Goal: Navigation & Orientation: Understand site structure

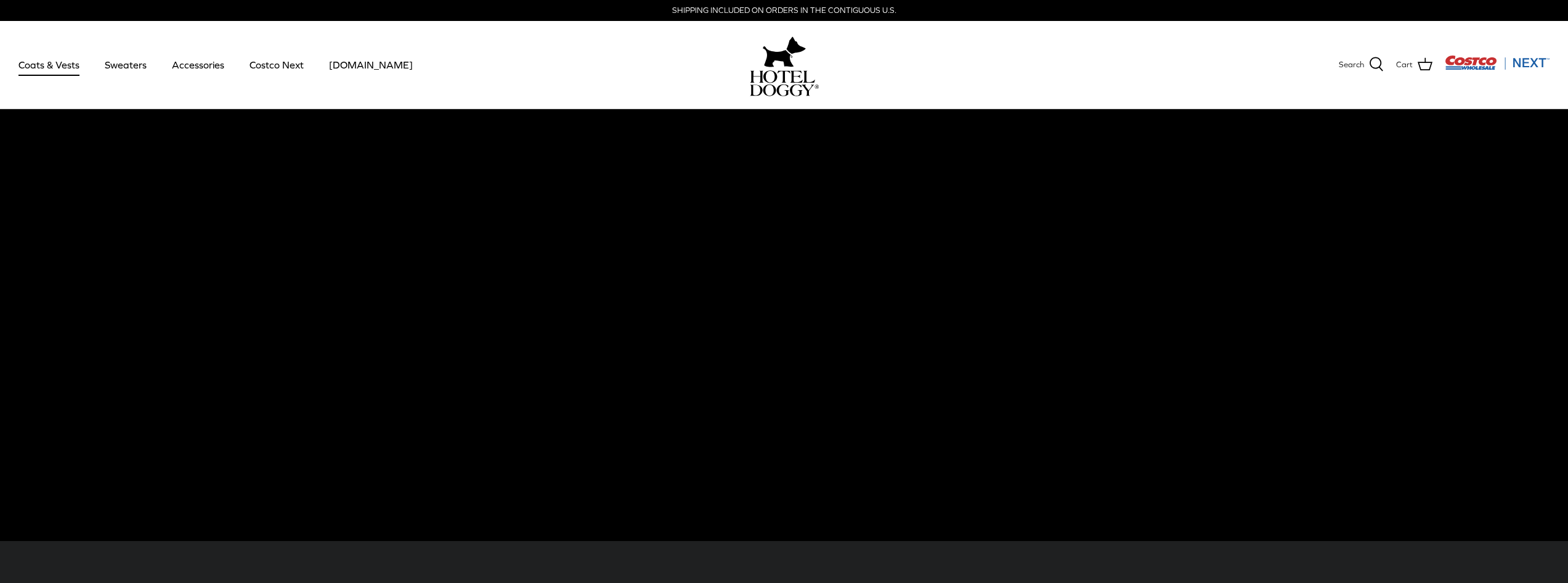
click at [52, 64] on link "Coats & Vests" at bounding box center [49, 64] width 84 height 42
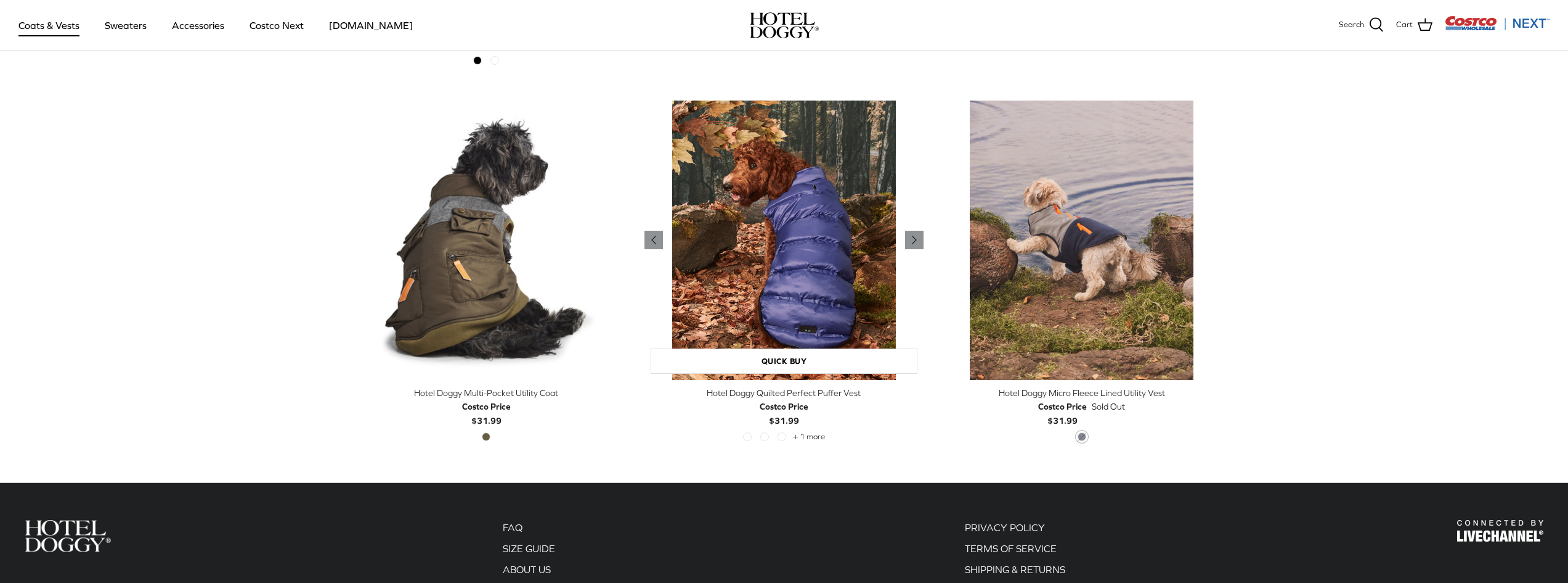
scroll to position [2262, 0]
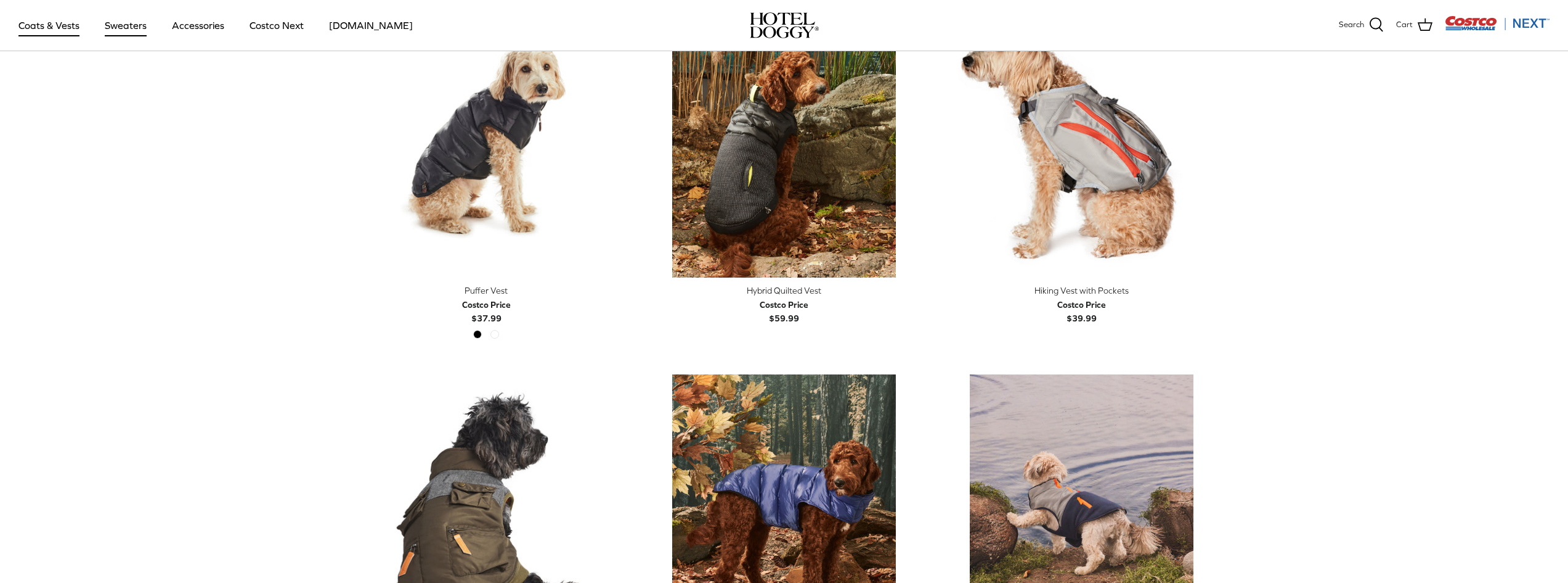
click at [127, 23] on link "Sweaters" at bounding box center [125, 25] width 64 height 42
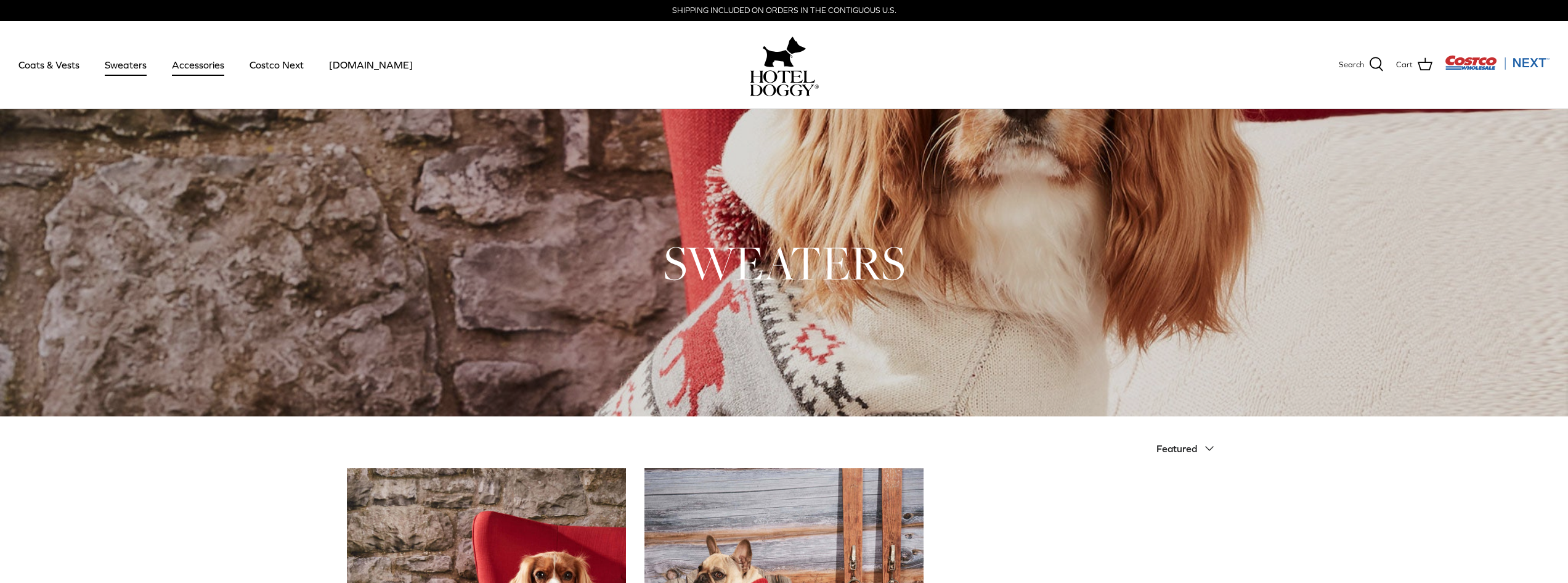
click at [194, 61] on link "Accessories" at bounding box center [198, 64] width 75 height 42
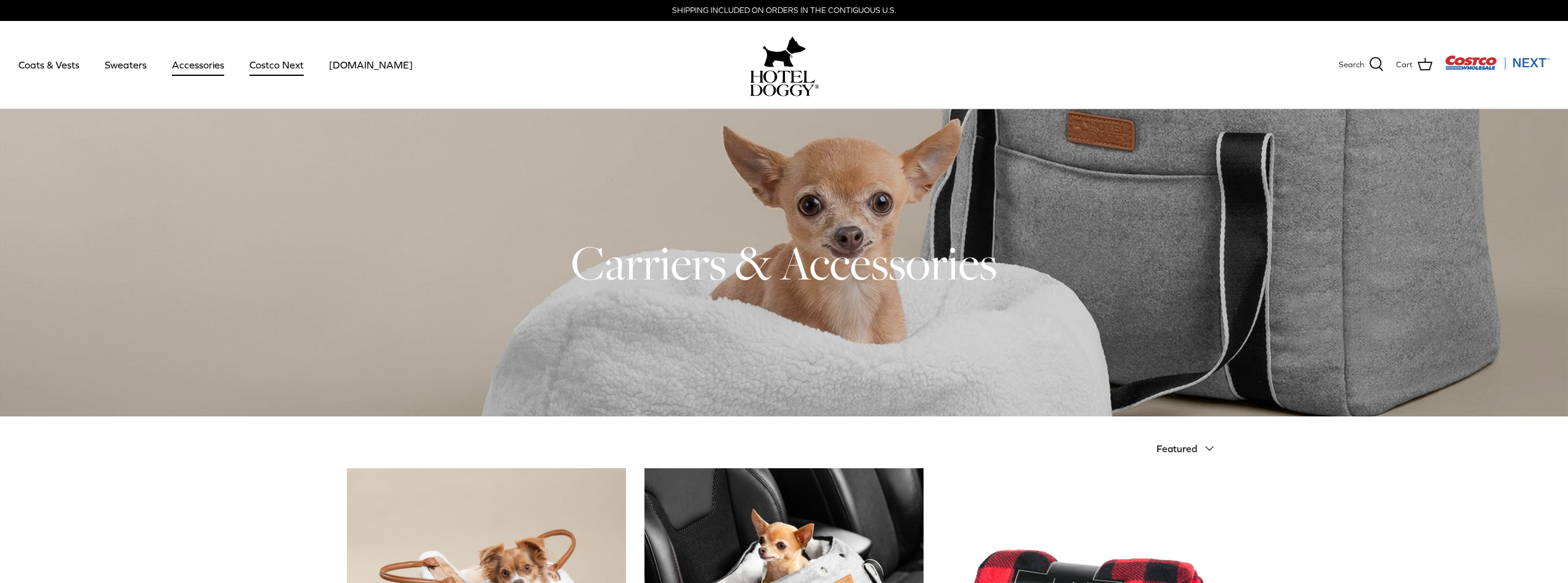
click at [287, 63] on link "Costco Next" at bounding box center [277, 64] width 76 height 42
